Goal: Task Accomplishment & Management: Manage account settings

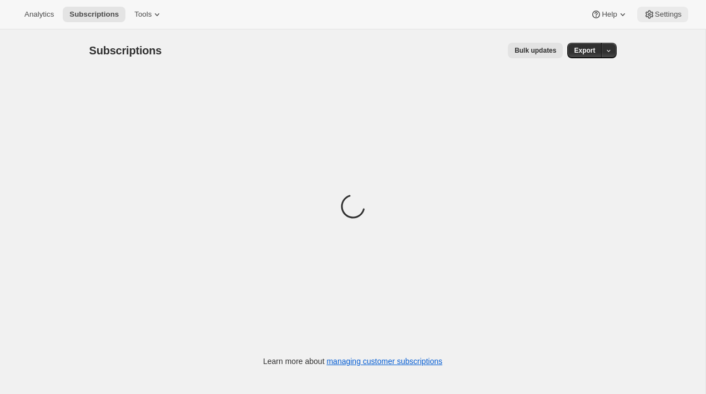
click at [663, 16] on span "Settings" at bounding box center [668, 14] width 27 height 9
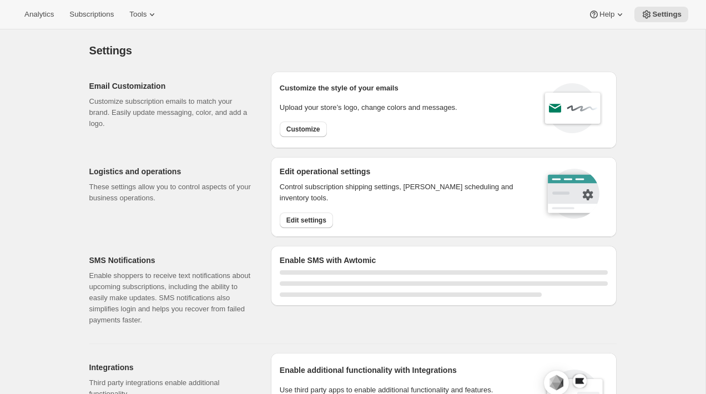
select select "22:00"
select select "09:00"
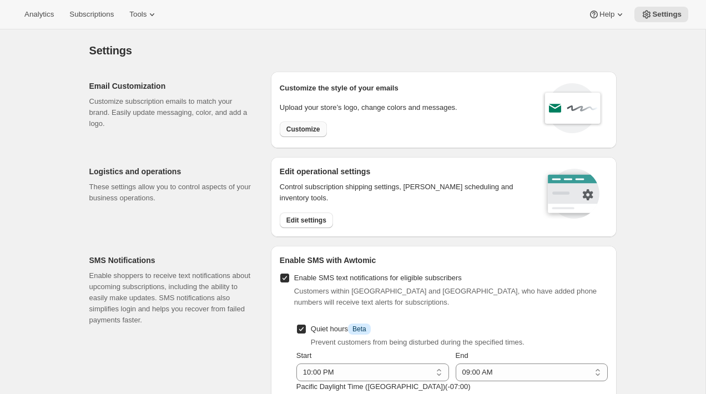
click at [312, 122] on button "Customize" at bounding box center [303, 130] width 47 height 16
select select "subscriptionMessage"
select select "5"
select select "15"
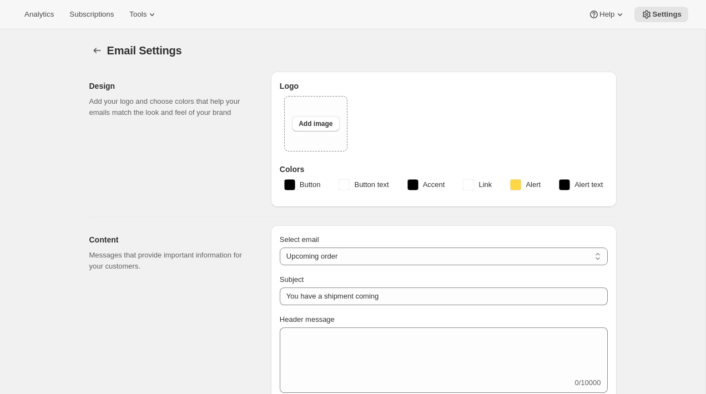
select select "14"
type input "RARECAT Wines"
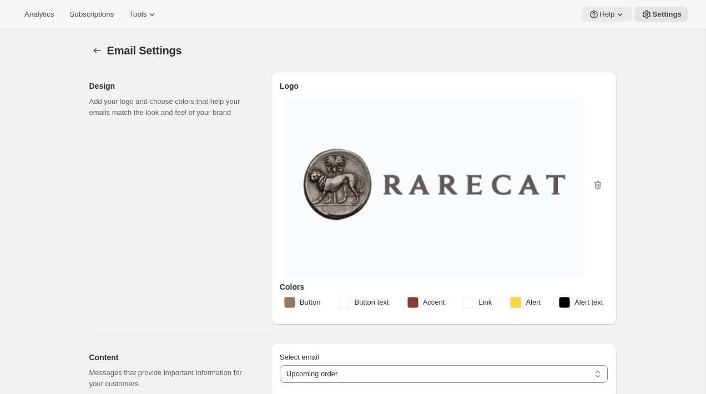
click at [626, 13] on button "Help" at bounding box center [607, 15] width 51 height 16
click at [590, 44] on button "Setup guide" at bounding box center [605, 37] width 45 height 18
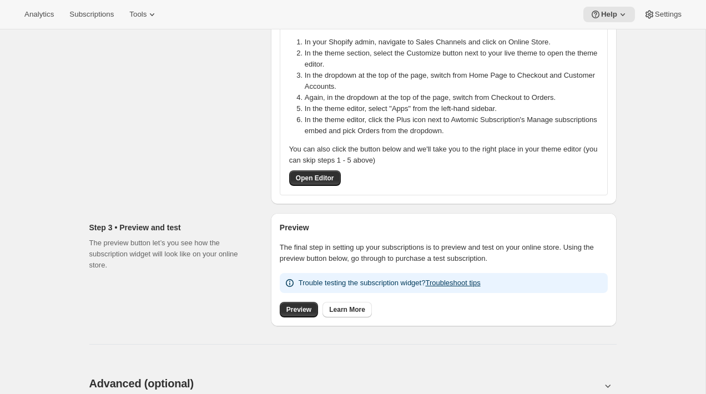
scroll to position [253, 0]
